Goal: Task Accomplishment & Management: Manage account settings

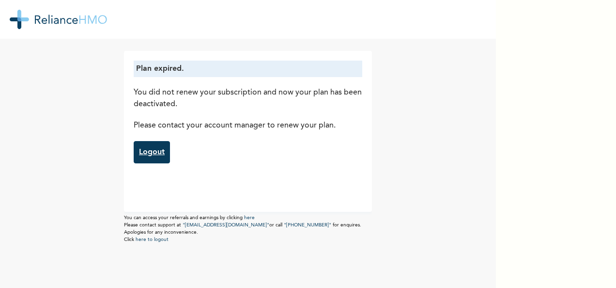
click at [144, 145] on link "Logout" at bounding box center [152, 152] width 36 height 22
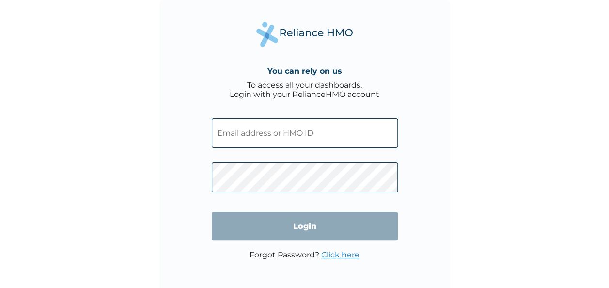
type input "CWP/10185/A"
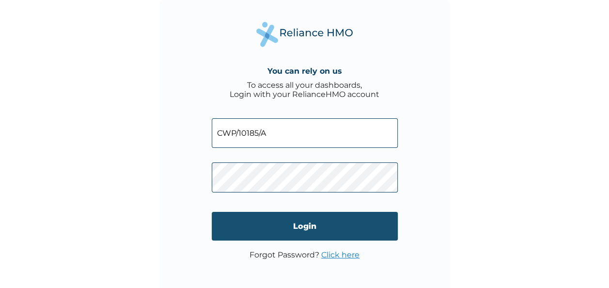
click at [302, 226] on input "Login" at bounding box center [305, 226] width 186 height 29
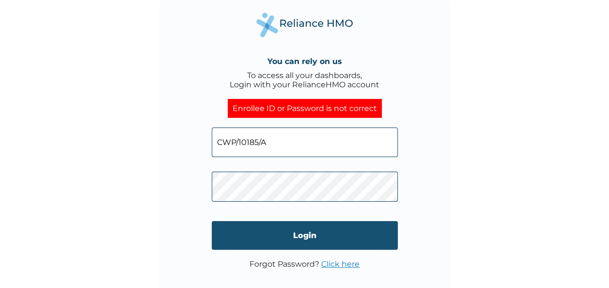
click at [300, 232] on input "Login" at bounding box center [305, 235] width 186 height 29
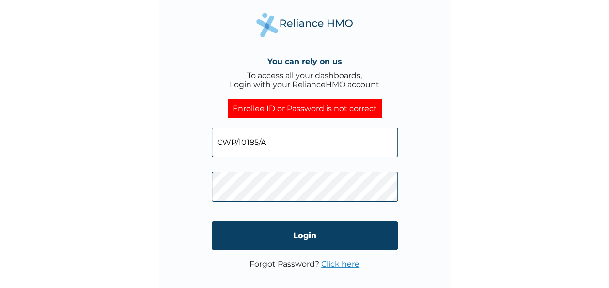
click at [309, 147] on input "CWP/10185/A" at bounding box center [305, 142] width 186 height 30
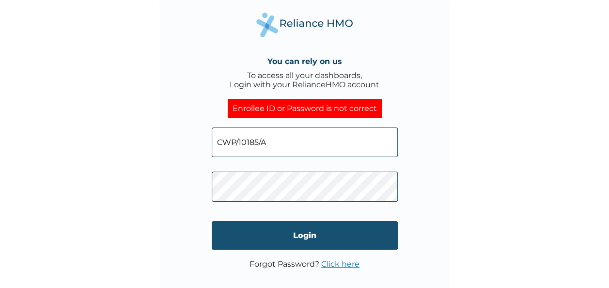
click at [284, 233] on input "Login" at bounding box center [305, 235] width 186 height 29
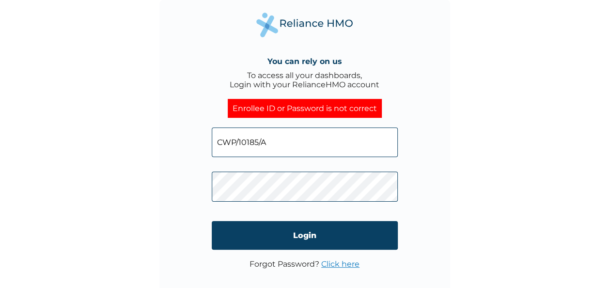
click at [329, 264] on link "Click here" at bounding box center [340, 263] width 38 height 9
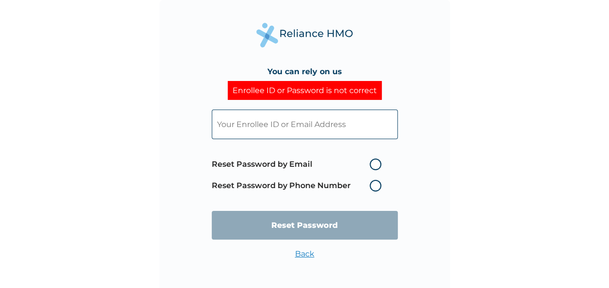
click at [293, 127] on input "text" at bounding box center [305, 124] width 186 height 30
type input "Semiu.Omiyale@cwg-plc.com"
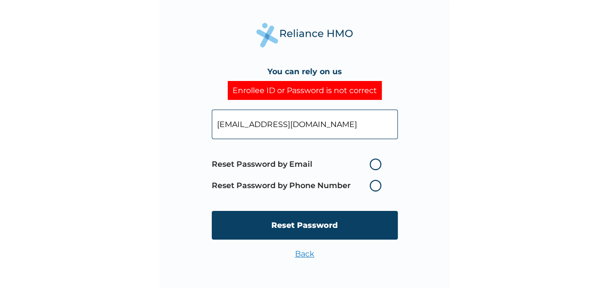
click at [379, 164] on label "Reset Password by Email" at bounding box center [299, 164] width 174 height 12
click at [371, 164] on input "Reset Password by Email" at bounding box center [363, 163] width 15 height 15
radio input "true"
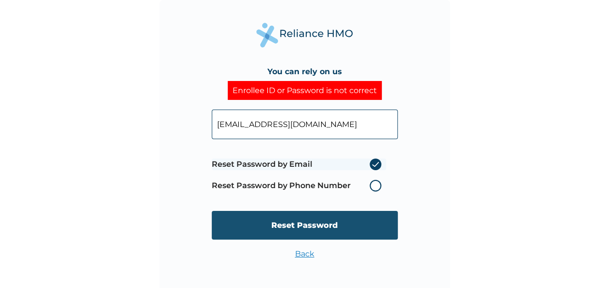
click at [319, 223] on input "Reset Password" at bounding box center [305, 225] width 186 height 29
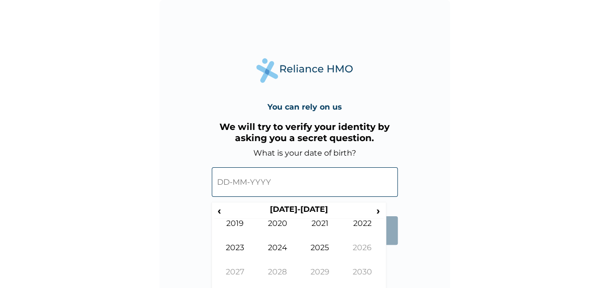
click at [232, 182] on input "text" at bounding box center [305, 182] width 186 height 30
click at [221, 212] on span "‹" at bounding box center [219, 210] width 10 height 12
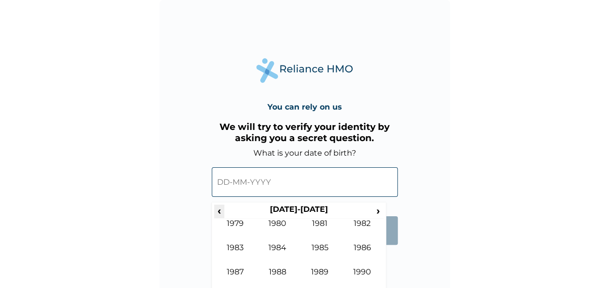
click at [221, 212] on span "‹" at bounding box center [219, 210] width 10 height 12
click at [373, 209] on span "›" at bounding box center [378, 210] width 11 height 12
click at [244, 274] on td "1987" at bounding box center [235, 279] width 43 height 24
click at [242, 230] on td "Jan" at bounding box center [235, 230] width 43 height 24
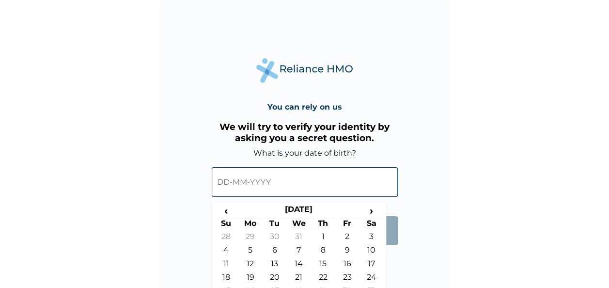
scroll to position [3, 0]
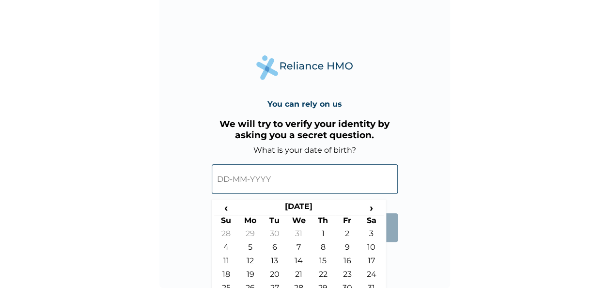
click at [265, 187] on input "text" at bounding box center [305, 179] width 186 height 30
click at [279, 285] on td "27" at bounding box center [274, 290] width 24 height 14
type input "27-01-1987"
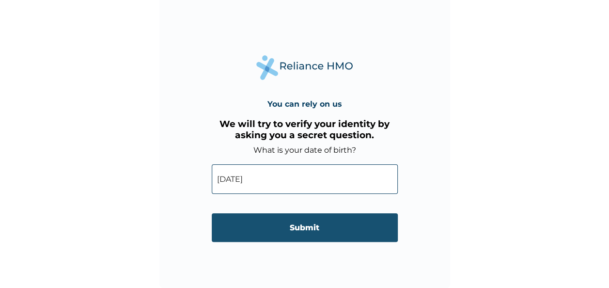
click at [287, 228] on input "Submit" at bounding box center [305, 227] width 186 height 29
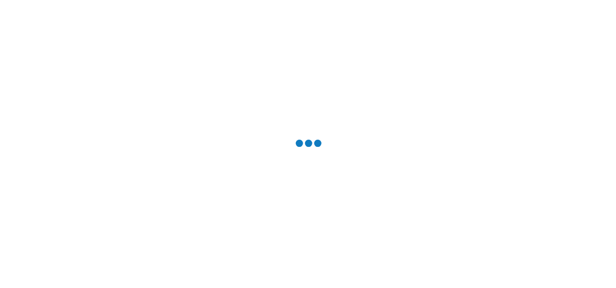
scroll to position [0, 0]
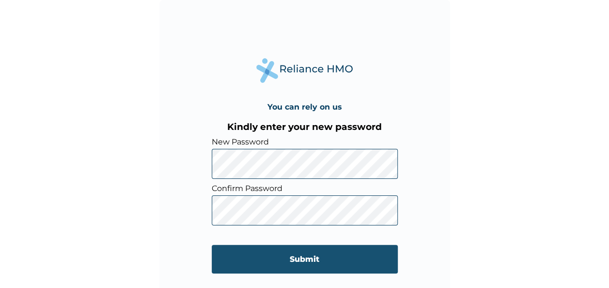
click at [328, 259] on input "Submit" at bounding box center [305, 259] width 186 height 29
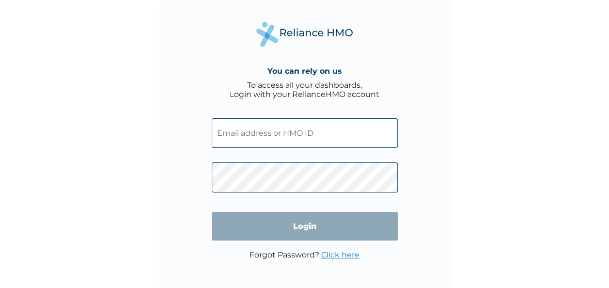
type input "CWP/10185/A"
click at [305, 219] on input "Login" at bounding box center [305, 226] width 186 height 29
